Goal: Book appointment/travel/reservation

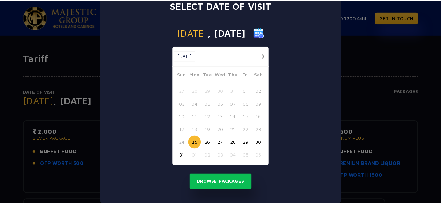
scroll to position [29, 0]
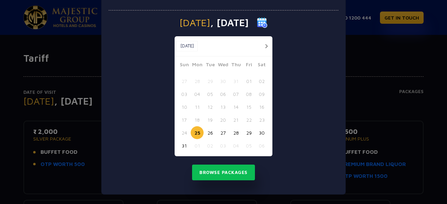
click at [179, 145] on button "31" at bounding box center [184, 145] width 13 height 13
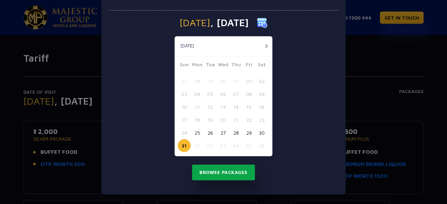
click at [203, 169] on button "Browse Packages" at bounding box center [223, 173] width 63 height 16
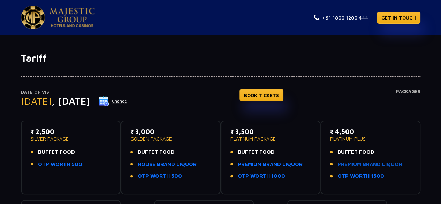
click at [367, 164] on link "PREMIUM BRAND LIQUOR" at bounding box center [370, 165] width 65 height 8
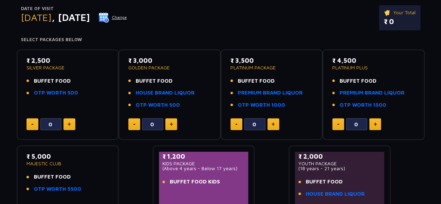
scroll to position [105, 0]
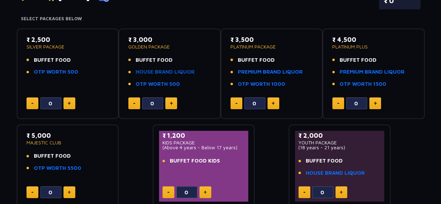
click at [178, 69] on link "HOUSE BRAND LIQUOR" at bounding box center [165, 72] width 59 height 8
